Goal: Task Accomplishment & Management: Manage account settings

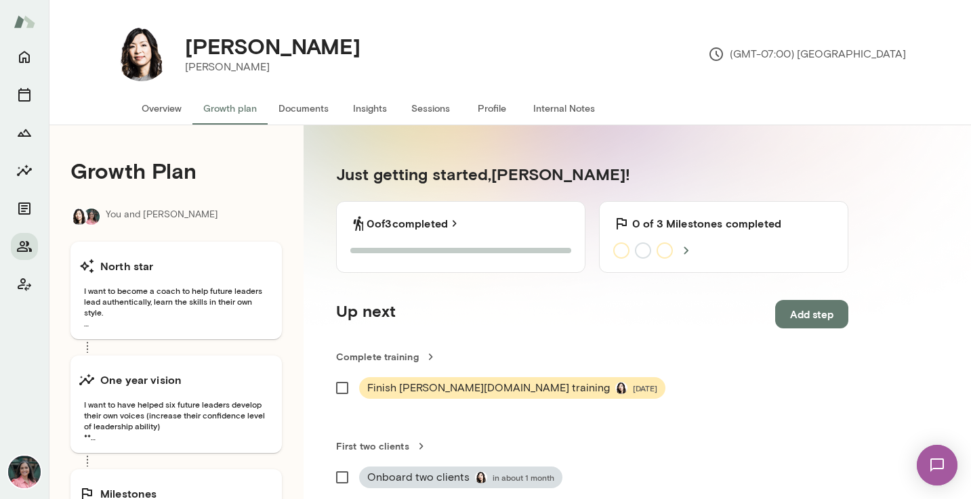
scroll to position [302, 0]
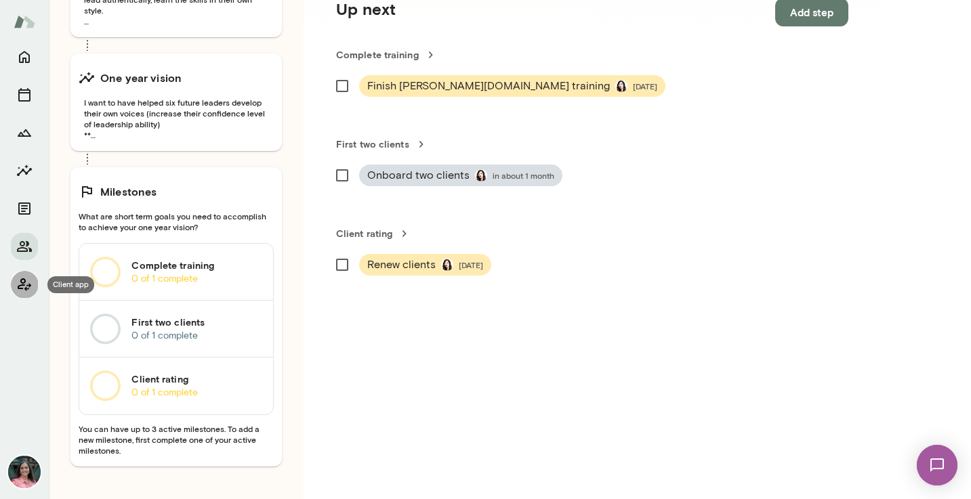
click at [17, 286] on icon "Client app" at bounding box center [24, 284] width 16 height 16
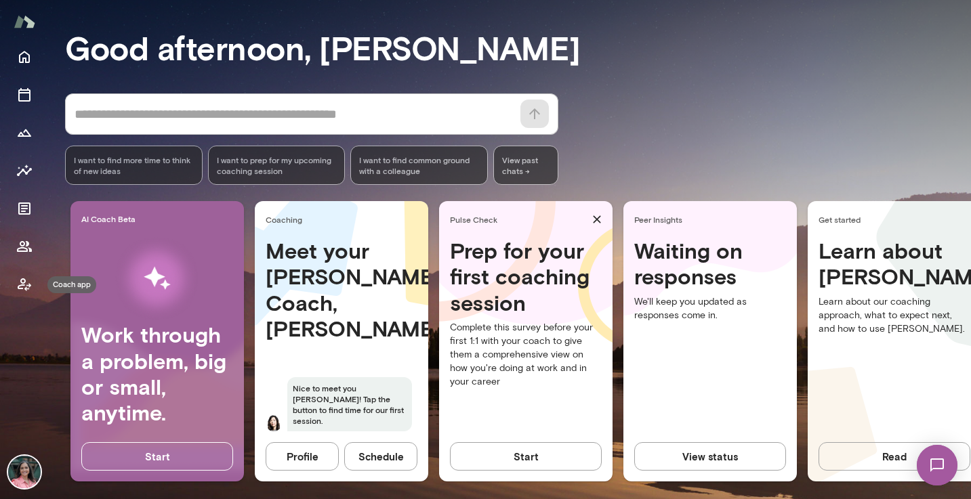
scroll to position [121, 0]
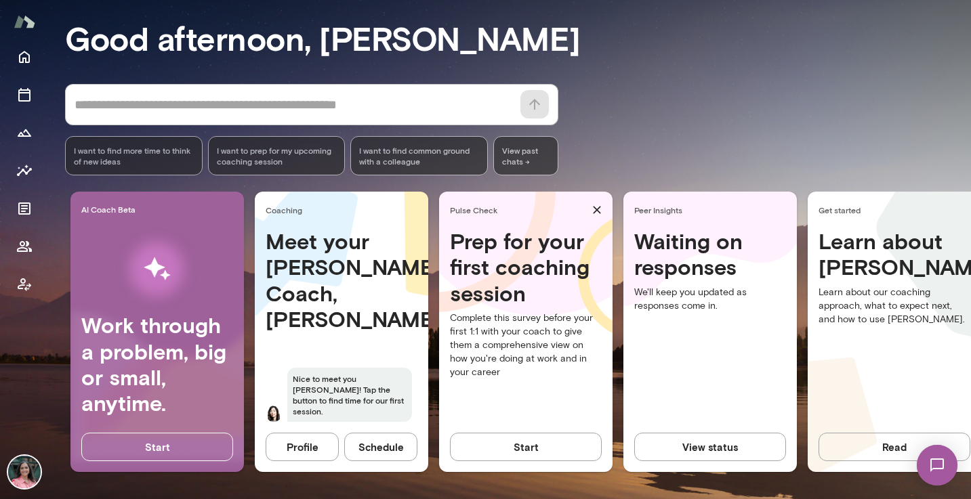
click at [20, 474] on img at bounding box center [24, 472] width 33 height 33
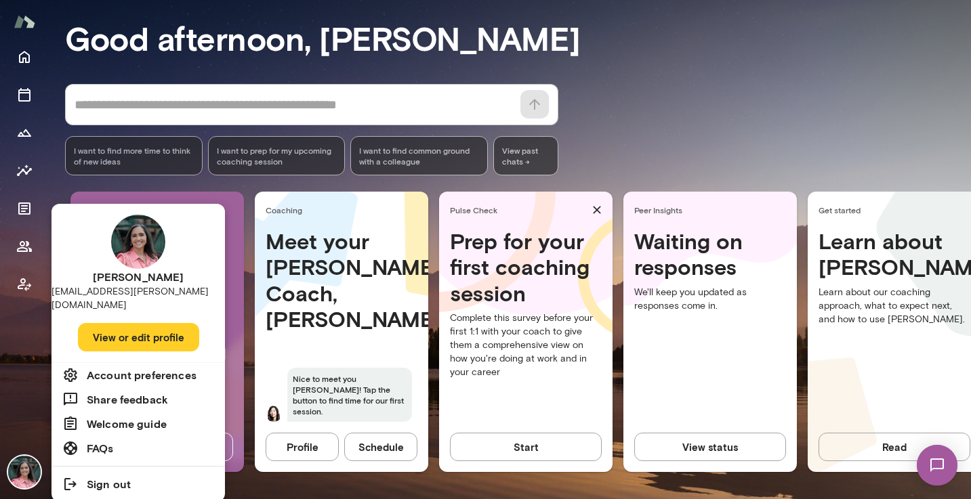
click at [163, 323] on button "View or edit profile" at bounding box center [138, 337] width 121 height 28
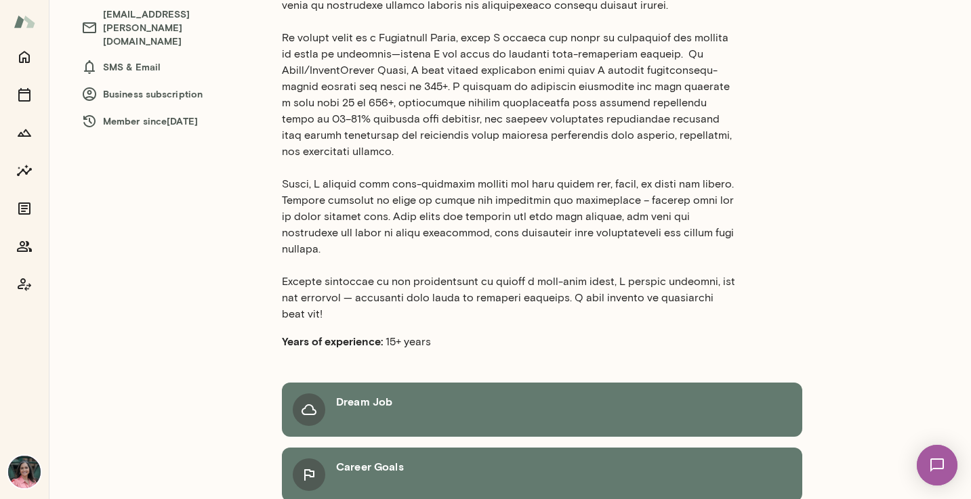
scroll to position [1, 0]
